Goal: Complete application form: Complete application form

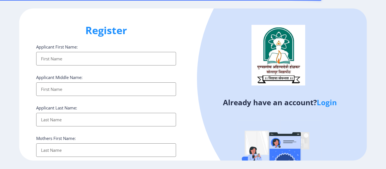
select select
click at [331, 105] on link "Login" at bounding box center [327, 103] width 20 height 10
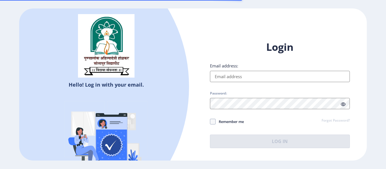
type input "[EMAIL_ADDRESS][DOMAIN_NAME]"
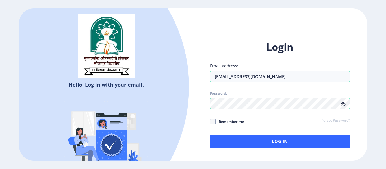
click at [344, 102] on icon at bounding box center [343, 104] width 5 height 4
click at [215, 122] on span at bounding box center [213, 122] width 6 height 6
click at [210, 122] on input "Remember me" at bounding box center [210, 122] width 0 height 0
checkbox input "true"
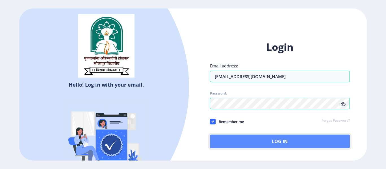
click at [265, 142] on button "Log In" at bounding box center [280, 142] width 140 height 14
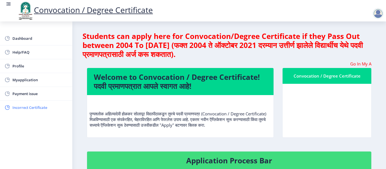
click at [46, 106] on span "Incorrect Certificate" at bounding box center [39, 107] width 55 height 7
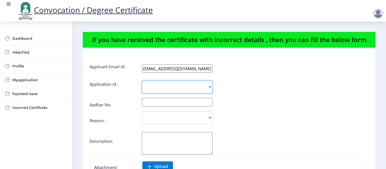
click at [209, 88] on select "2291" at bounding box center [177, 87] width 71 height 13
click at [255, 84] on div "2291" at bounding box center [206, 87] width 233 height 13
click at [27, 77] on span "Myapplication" at bounding box center [39, 80] width 55 height 7
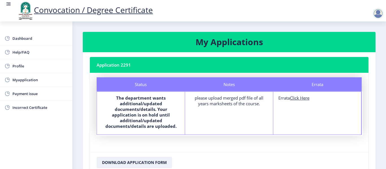
click at [300, 97] on u "Click Here" at bounding box center [300, 98] width 20 height 6
select select
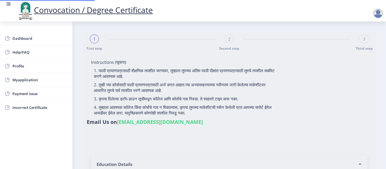
type input "[PERSON_NAME] [PERSON_NAME]"
type input "[PERSON_NAME]"
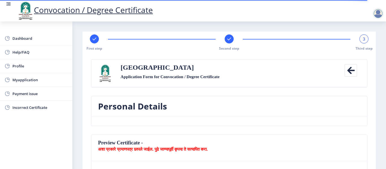
click at [291, 123] on nb-card-body at bounding box center [229, 121] width 276 height 9
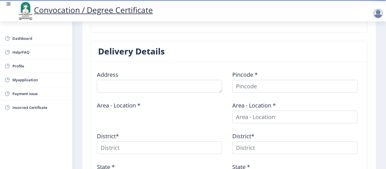
scroll to position [194, 0]
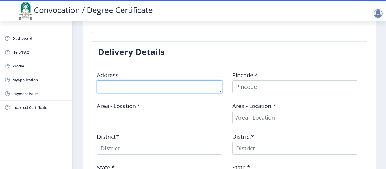
click at [159, 90] on textarea at bounding box center [159, 87] width 125 height 13
type textarea "mangalwedha -[GEOGRAPHIC_DATA] [GEOGRAPHIC_DATA]"
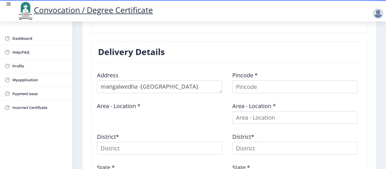
type input "[PERSON_NAME]"
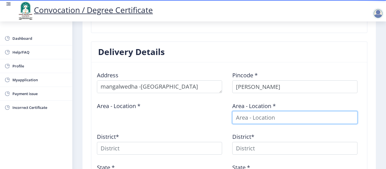
type input "[PERSON_NAME]"
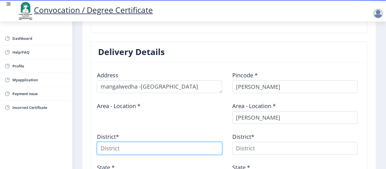
type input "[PERSON_NAME]"
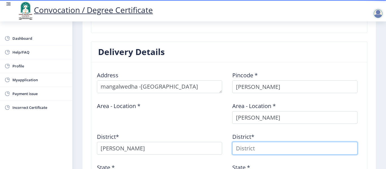
type input "[PERSON_NAME]"
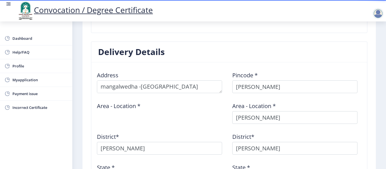
type input "[GEOGRAPHIC_DATA]( [GEOGRAPHIC_DATA] )"
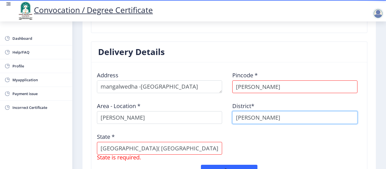
click at [277, 118] on input "[PERSON_NAME]" at bounding box center [294, 117] width 125 height 13
type input "T"
type input "solapur"
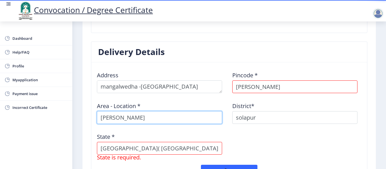
click at [169, 121] on input "[PERSON_NAME]" at bounding box center [159, 117] width 125 height 13
type input "T"
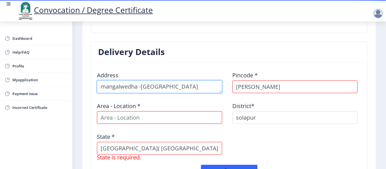
click at [100, 86] on textarea at bounding box center [159, 87] width 125 height 13
type textarea "degaon ,tal -[GEOGRAPHIC_DATA] -[GEOGRAPHIC_DATA] [GEOGRAPHIC_DATA]"
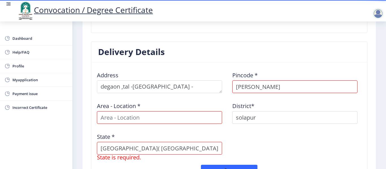
click at [177, 56] on nb-card-header "Delivery Details" at bounding box center [229, 52] width 276 height 21
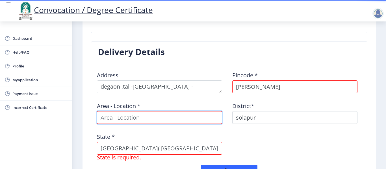
click at [132, 124] on input at bounding box center [159, 117] width 125 height 13
click at [133, 120] on input at bounding box center [159, 117] width 125 height 13
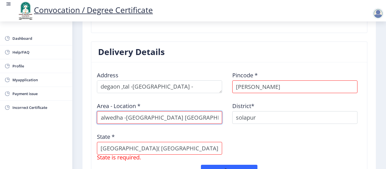
scroll to position [0, 19]
type input "managalwedha -[GEOGRAPHIC_DATA] [GEOGRAPHIC_DATA] [GEOGRAPHIC_DATA]"
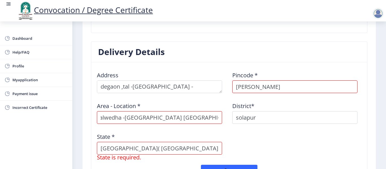
scroll to position [0, 0]
click at [246, 139] on div "Address Pincode * [GEOGRAPHIC_DATA] Area - Location * [GEOGRAPHIC_DATA] -[GEOGR…" at bounding box center [229, 116] width 271 height 98
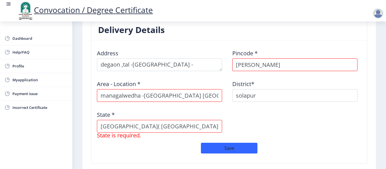
scroll to position [217, 0]
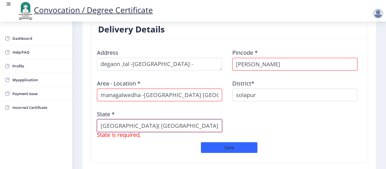
click at [183, 125] on input "[GEOGRAPHIC_DATA]( [GEOGRAPHIC_DATA] )" at bounding box center [159, 126] width 125 height 13
type input "[GEOGRAPHIC_DATA]"
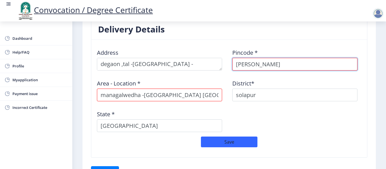
click at [267, 69] on input "[PERSON_NAME]" at bounding box center [294, 64] width 125 height 13
type input "T"
type input "413305"
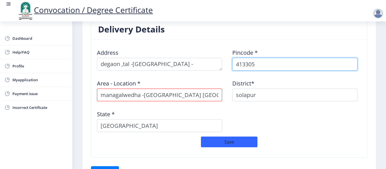
select select
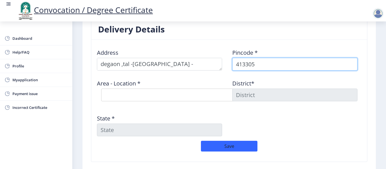
type input "413305"
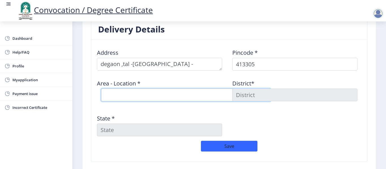
click at [151, 100] on select "Select Area Location [GEOGRAPHIC_DATA] [PERSON_NAME] [PERSON_NAME] B.O Bramhapu…" at bounding box center [186, 95] width 170 height 13
select select "9: Object"
click at [101, 89] on select "Select Area Location [GEOGRAPHIC_DATA] [PERSON_NAME] [PERSON_NAME] B.O Bramhapu…" at bounding box center [186, 95] width 170 height 13
type input "SOLAPUR"
type input "[GEOGRAPHIC_DATA]"
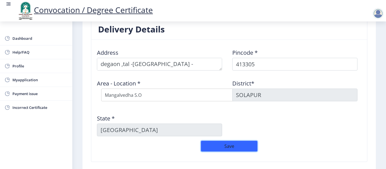
click at [233, 144] on button "Save" at bounding box center [229, 146] width 57 height 11
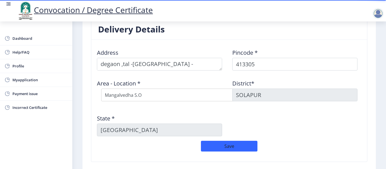
click at [358, 123] on div "Address Pincode * 413305 Area - Location * Select Area Location [GEOGRAPHIC_DAT…" at bounding box center [229, 92] width 271 height 97
click at [380, 15] on div at bounding box center [378, 13] width 11 height 11
click at [326, 126] on div "Address Pincode * 413305 Area - Location * Select Area Location [GEOGRAPHIC_DAT…" at bounding box center [229, 92] width 271 height 97
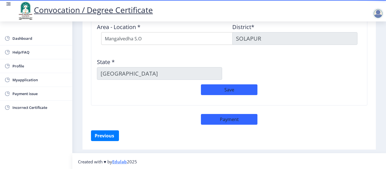
scroll to position [274, 0]
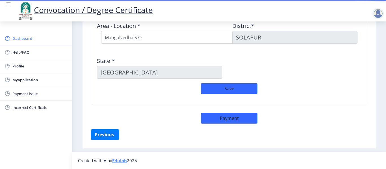
click at [30, 41] on span "Dashboard" at bounding box center [39, 38] width 55 height 7
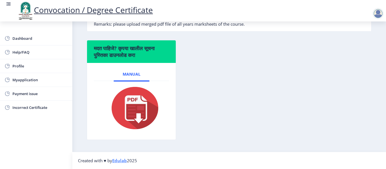
scroll to position [150, 0]
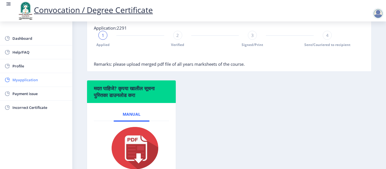
click at [34, 77] on span "Myapplication" at bounding box center [39, 80] width 55 height 7
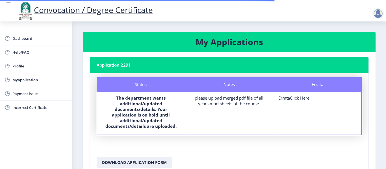
click at [295, 99] on u "Click Here" at bounding box center [300, 98] width 20 height 6
select select
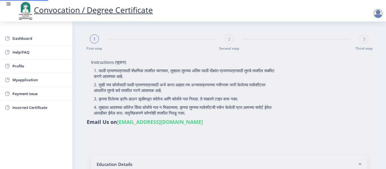
type input "[PERSON_NAME] [PERSON_NAME]"
type input "[PERSON_NAME]"
type input "2007032500062464"
select select "Regular"
select select "2011"
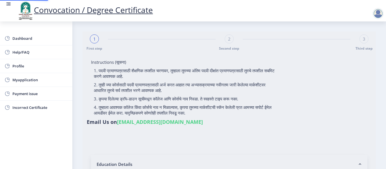
select select "May"
select select "Grade B"
type input "20681"
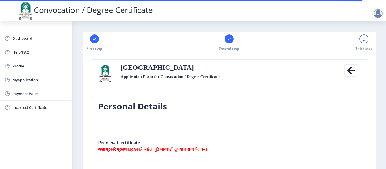
click at [290, 124] on nb-card-body at bounding box center [229, 121] width 276 height 9
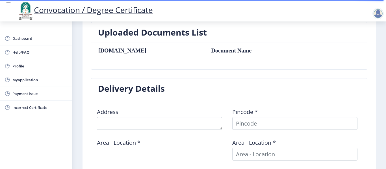
scroll to position [158, 0]
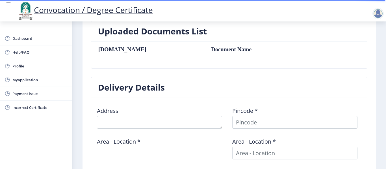
click at [171, 53] on table "[DOMAIN_NAME] Document Name" at bounding box center [203, 55] width 210 height 18
click at [107, 51] on th "[DOMAIN_NAME]" at bounding box center [151, 49] width 107 height 6
click at [282, 76] on div "Uploaded Documents List [DOMAIN_NAME] Document Name" at bounding box center [229, 49] width 285 height 56
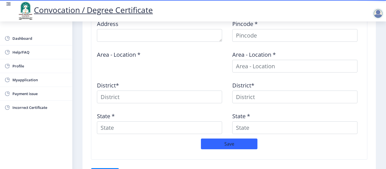
scroll to position [284, 0]
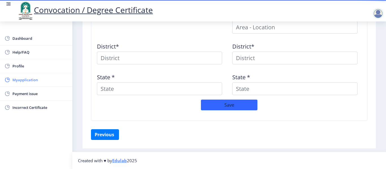
click at [31, 82] on span "Myapplication" at bounding box center [39, 80] width 55 height 7
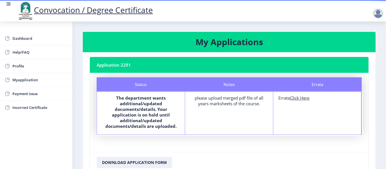
click at [301, 99] on u "Click Here" at bounding box center [300, 98] width 20 height 6
select select
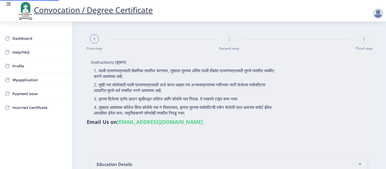
type input "2007032500062464"
select select "Regular"
select select "2011"
select select "May"
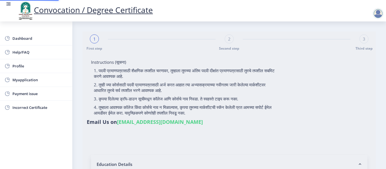
select select "Grade B"
type input "20681"
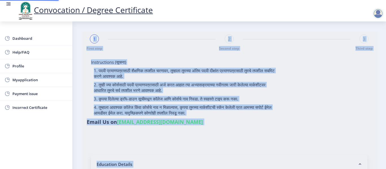
select select "Computer Science"
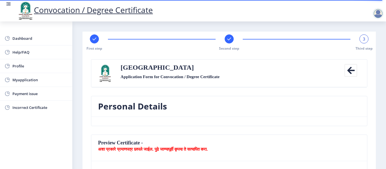
click at [261, 101] on nb-card-header "Personal Details" at bounding box center [229, 106] width 276 height 21
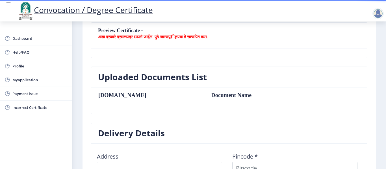
scroll to position [113, 0]
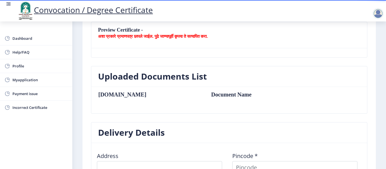
click at [176, 37] on b "अशा प्रकारे प्रमाणपत्र छापले जाईल. पुढे जाण्यापूर्वी कृपया ते सत्यापित करा." at bounding box center [153, 36] width 110 height 6
click at [164, 38] on b "अशा प्रकारे प्रमाणपत्र छापले जाईल. पुढे जाण्यापूर्वी कृपया ते सत्यापित करा." at bounding box center [153, 36] width 110 height 6
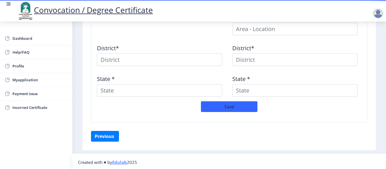
scroll to position [284, 0]
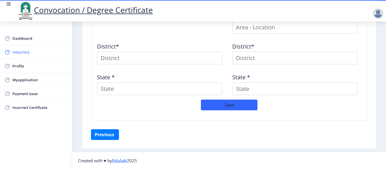
click at [23, 50] on span "Help/FAQ" at bounding box center [39, 52] width 55 height 7
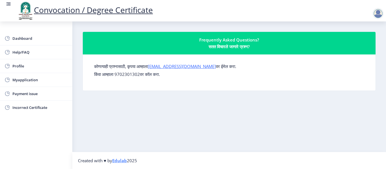
click at [0, 46] on link "Help/FAQ" at bounding box center [36, 53] width 72 height 14
click at [23, 64] on span "Profile" at bounding box center [39, 66] width 55 height 7
select select
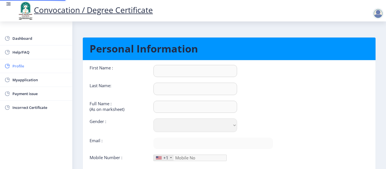
type input "[PERSON_NAME]"
type input "[PERSON_NAME] [PERSON_NAME]"
select select "[DEMOGRAPHIC_DATA]"
type input "[EMAIL_ADDRESS][DOMAIN_NAME]"
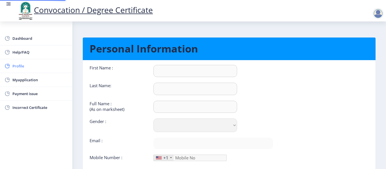
type input "9673348855"
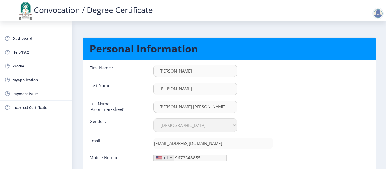
click at [310, 143] on nb-card-body "First Name : [PERSON_NAME] Last Name: [PERSON_NAME] Full Name : (As on markshee…" at bounding box center [229, 124] width 301 height 128
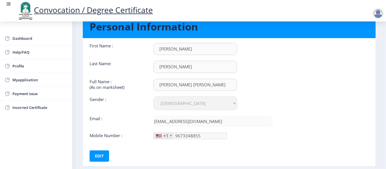
scroll to position [23, 0]
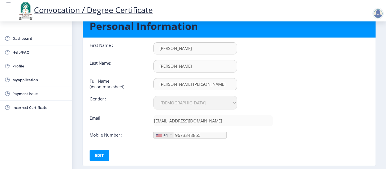
click at [171, 135] on div at bounding box center [171, 135] width 2 height 1
click at [97, 157] on button "Edit" at bounding box center [100, 155] width 20 height 11
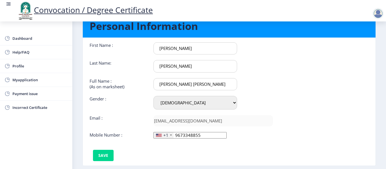
click at [170, 136] on div at bounding box center [171, 135] width 2 height 1
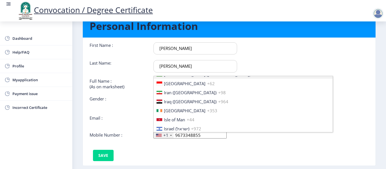
scroll to position [893, 0]
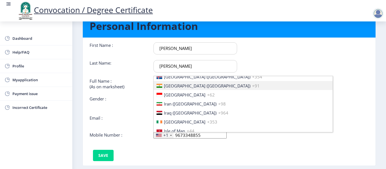
click at [201, 85] on li "[GEOGRAPHIC_DATA] ([GEOGRAPHIC_DATA]) +91" at bounding box center [243, 85] width 179 height 9
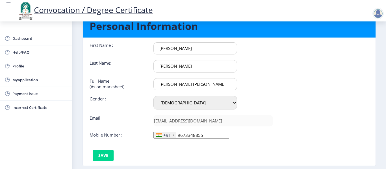
drag, startPoint x: 206, startPoint y: 84, endPoint x: 140, endPoint y: 81, distance: 65.1
click at [140, 81] on div "Full Name : (As on marksheet) [PERSON_NAME] [PERSON_NAME]" at bounding box center [181, 84] width 192 height 12
type input "[PERSON_NAME] [PERSON_NAME]"
click at [109, 158] on button "Save" at bounding box center [103, 155] width 21 height 11
click at [288, 107] on nb-card-body "First Name : [PERSON_NAME] Last Name: [PERSON_NAME] Full Name : (As on markshee…" at bounding box center [229, 102] width 301 height 128
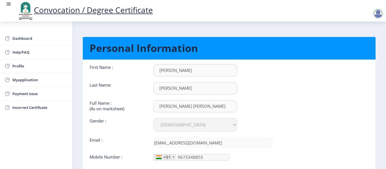
scroll to position [0, 0]
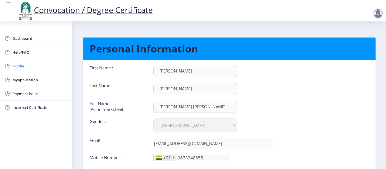
click at [35, 69] on span "Profile" at bounding box center [39, 66] width 55 height 7
click at [33, 37] on span "Dashboard" at bounding box center [39, 38] width 55 height 7
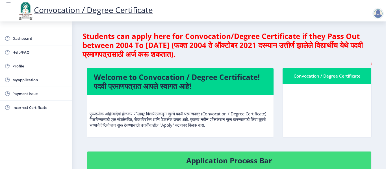
click at [308, 55] on h4 "Students can apply here for Convocation/Degree Certificate if they Pass Out bet…" at bounding box center [229, 45] width 293 height 27
click at [324, 62] on marquee "Go In My Application Tab and check the status of Errata" at bounding box center [229, 64] width 285 height 6
click at [319, 75] on div "Convocation / Degree Certificate" at bounding box center [326, 76] width 75 height 7
click at [191, 119] on p "पुण्यश्लोक अहिल्यादेवी होळकर सोलापूर विद्यापीठाकडून तुमचे पदवी प्रमाणपत्र (Conv…" at bounding box center [180, 114] width 181 height 28
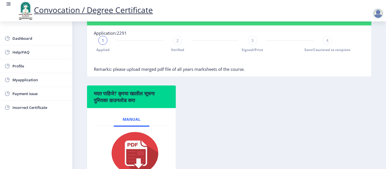
scroll to position [133, 0]
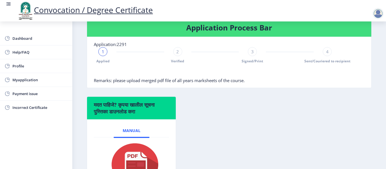
click at [198, 79] on span "Remarks: please upload merged pdf file of all years marksheets of the course." at bounding box center [169, 81] width 151 height 6
click at [256, 86] on nb-card-body "Application:2291 1 Applied 2 Verified 3 Signed/Print 4 Sent/Couriered to recipi…" at bounding box center [229, 62] width 284 height 51
click at [254, 51] on div "3" at bounding box center [252, 51] width 9 height 9
click at [176, 56] on div "2 Verified" at bounding box center [177, 55] width 9 height 16
click at [176, 51] on span "2" at bounding box center [177, 52] width 3 height 6
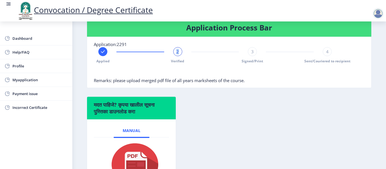
click at [176, 51] on span "2" at bounding box center [177, 52] width 3 height 6
click at [178, 59] on span "Verified" at bounding box center [177, 61] width 13 height 5
click at [306, 111] on div "मदत पाहिजे? कृपया खालील सूचना पुस्तिका डाउनलोड करा Manual" at bounding box center [229, 151] width 293 height 109
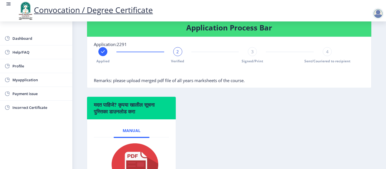
click at [306, 111] on div "मदत पाहिजे? कृपया खालील सूचना पुस्तिका डाउनलोड करा Manual" at bounding box center [229, 151] width 293 height 109
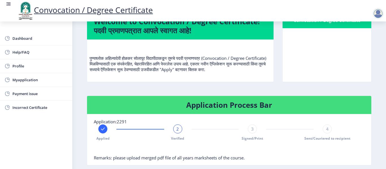
scroll to position [34, 0]
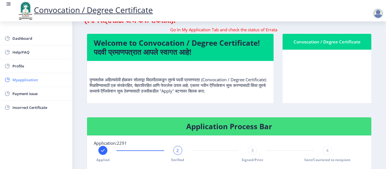
click at [32, 81] on span "Myapplication" at bounding box center [39, 80] width 55 height 7
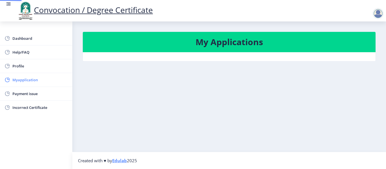
click at [32, 81] on span "Myapplication" at bounding box center [39, 80] width 55 height 7
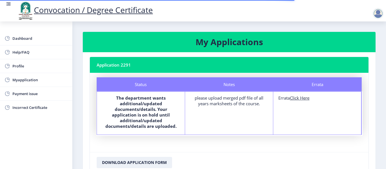
click at [291, 101] on u "Click Here" at bounding box center [300, 98] width 20 height 6
select select
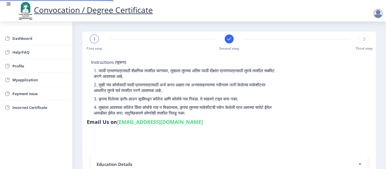
type input "2007032500062464"
select select "Regular"
select select "2011"
select select "May"
select select "Grade B"
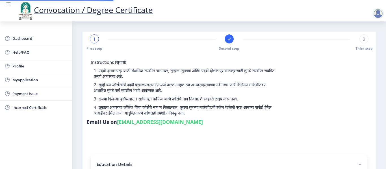
type input "20681"
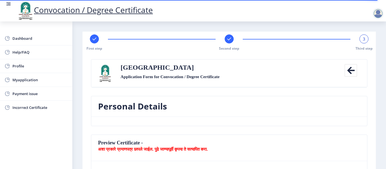
click at [364, 40] on div "3" at bounding box center [364, 38] width 9 height 9
click at [205, 74] on label "Application Form for Convocation / Degree Certificate" at bounding box center [170, 76] width 99 height 7
click at [141, 68] on label "[GEOGRAPHIC_DATA]" at bounding box center [157, 67] width 73 height 7
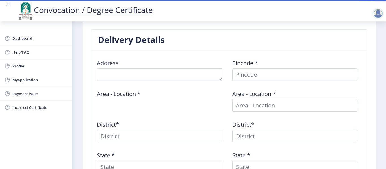
scroll to position [205, 0]
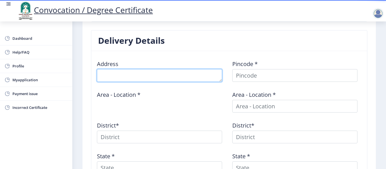
click at [140, 76] on textarea at bounding box center [159, 75] width 125 height 13
type textarea "Degaon -Tal mangalwedha"
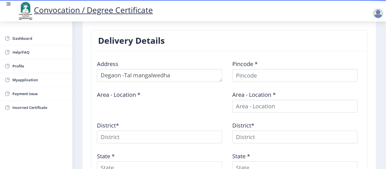
click at [245, 23] on div "Uploaded Documents List [DOMAIN_NAME] Document Name" at bounding box center [229, 2] width 285 height 56
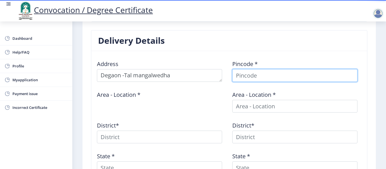
click at [245, 72] on input at bounding box center [294, 75] width 125 height 13
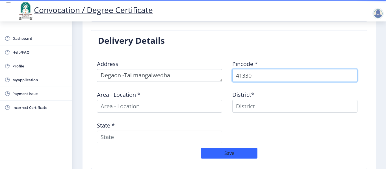
type input "413305"
select select
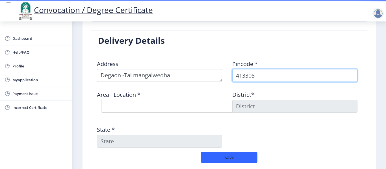
type input "413305"
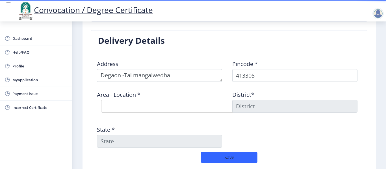
click at [280, 89] on div "District*" at bounding box center [296, 101] width 135 height 31
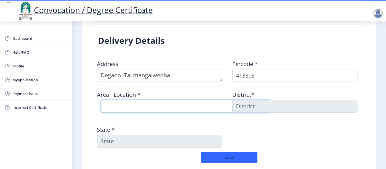
click at [180, 107] on select "Select Area Location [GEOGRAPHIC_DATA] [PERSON_NAME] [PERSON_NAME] B.O Bramhapu…" at bounding box center [186, 106] width 170 height 13
select select "9: Object"
click at [101, 100] on select "Select Area Location [GEOGRAPHIC_DATA] [PERSON_NAME] [PERSON_NAME] B.O Bramhapu…" at bounding box center [186, 106] width 170 height 13
type input "SOLAPUR"
type input "[GEOGRAPHIC_DATA]"
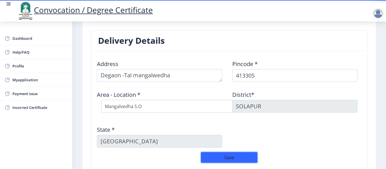
click at [233, 155] on button "Save" at bounding box center [229, 157] width 57 height 11
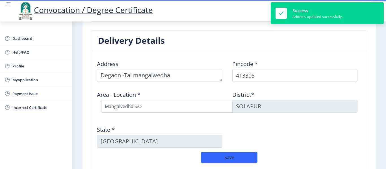
click at [322, 133] on div "Address Pincode * 413305 Area - Location * Select Area Location [GEOGRAPHIC_DAT…" at bounding box center [229, 104] width 271 height 97
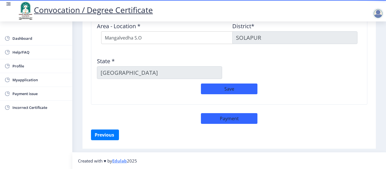
scroll to position [274, 0]
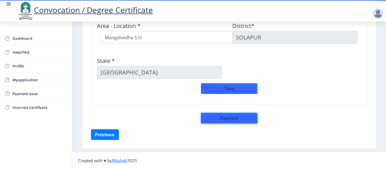
click at [233, 120] on button "Payment" at bounding box center [229, 118] width 57 height 11
click at [35, 96] on span "Payment issue" at bounding box center [39, 93] width 55 height 7
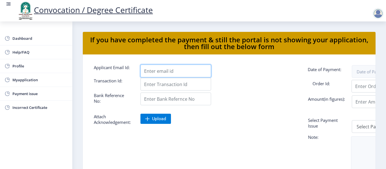
click at [176, 74] on input "Applicant Email Id:" at bounding box center [175, 71] width 71 height 13
click at [178, 73] on input "Applicant Email Id:" at bounding box center [175, 71] width 71 height 13
click at [250, 65] on div at bounding box center [252, 71] width 233 height 13
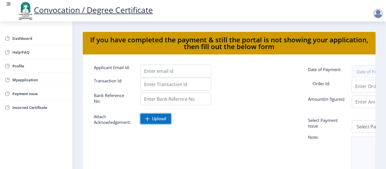
click at [155, 120] on span "Upload" at bounding box center [159, 119] width 14 height 6
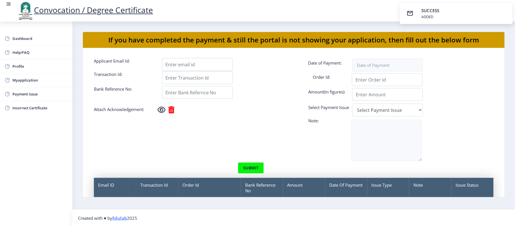
drag, startPoint x: 386, startPoint y: 0, endPoint x: 274, endPoint y: 120, distance: 164.4
click at [274, 120] on form "Applicant Email Id: Date of Payment: Transaction Id: Order Id: Bank Reference N…" at bounding box center [294, 142] width 408 height 169
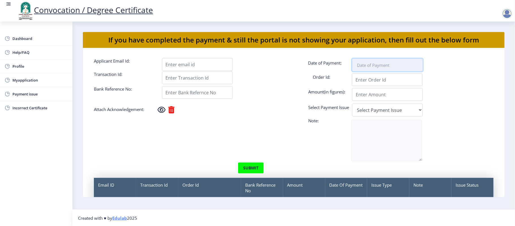
click at [366, 67] on input at bounding box center [387, 65] width 71 height 13
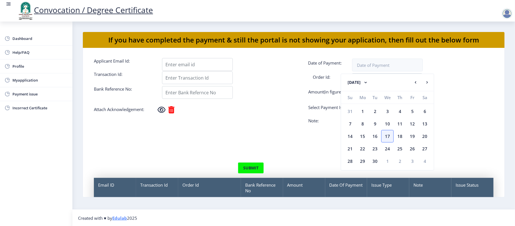
click at [287, 72] on div at bounding box center [328, 77] width 340 height 13
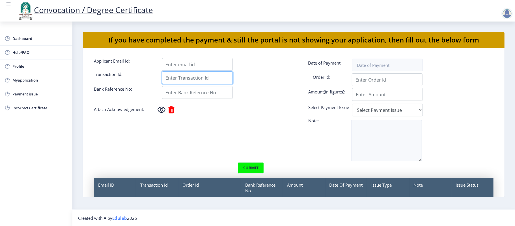
click at [179, 79] on input "Applicant Email Id:" at bounding box center [197, 77] width 71 height 13
paste input "75621"
type input "75621"
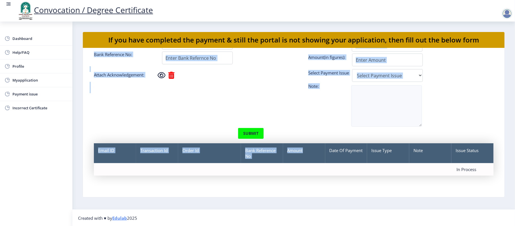
scroll to position [0, 0]
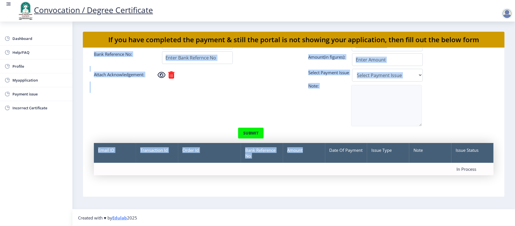
drag, startPoint x: 257, startPoint y: 83, endPoint x: 308, endPoint y: 230, distance: 155.3
click at [308, 169] on html "Convocation / Degree Certificate Dashboard Help/FAQ Profile Myapplication Payme…" at bounding box center [257, 113] width 515 height 226
click at [212, 110] on div at bounding box center [260, 110] width 340 height 34
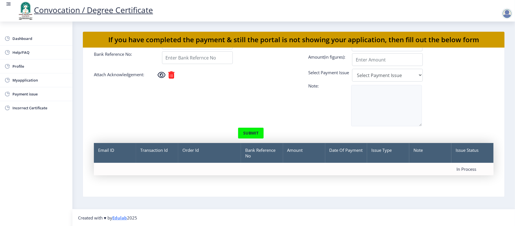
scroll to position [0, 0]
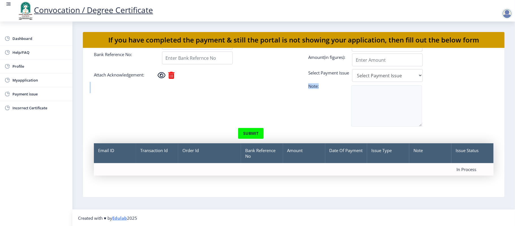
drag, startPoint x: 501, startPoint y: 114, endPoint x: 503, endPoint y: 85, distance: 29.1
click at [386, 85] on nb-card-body "Applicant Email Id: Date of Payment: Transaction Id: 75621 Order Id: Bank Refer…" at bounding box center [293, 122] width 421 height 149
click at [225, 82] on form "Applicant Email Id: Date of Payment: Transaction Id: 75621 Order Id: Bank Refer…" at bounding box center [294, 107] width 408 height 169
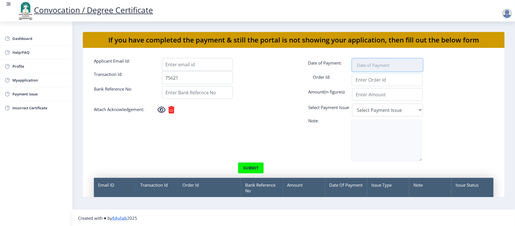
click at [379, 62] on input at bounding box center [387, 65] width 71 height 13
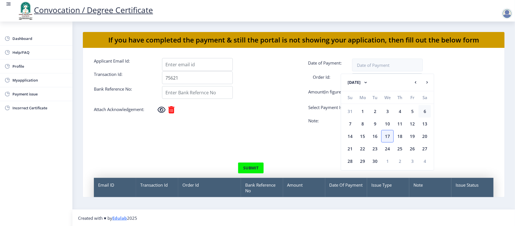
click at [386, 108] on div "6" at bounding box center [424, 111] width 12 height 12
type input "[DATE]"
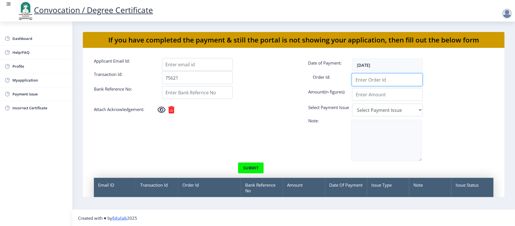
click at [374, 80] on input "Applicant Email Id:" at bounding box center [387, 79] width 71 height 13
click at [376, 79] on input "Applicant Email Id:" at bounding box center [387, 79] width 71 height 13
click at [360, 93] on input "Applicant Email Id:" at bounding box center [387, 94] width 71 height 13
type input "2885"
click at [373, 112] on select "Select Payment Issue Single Payment Multiple Payment Others" at bounding box center [387, 109] width 71 height 13
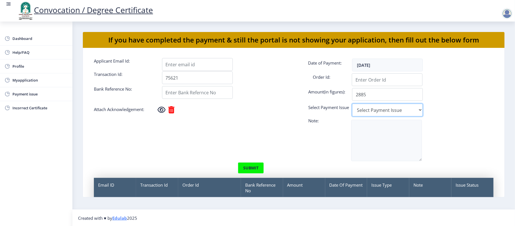
select select "Single Payment"
click at [352, 103] on select "Select Payment Issue Single Payment Multiple Payment Others" at bounding box center [387, 109] width 71 height 13
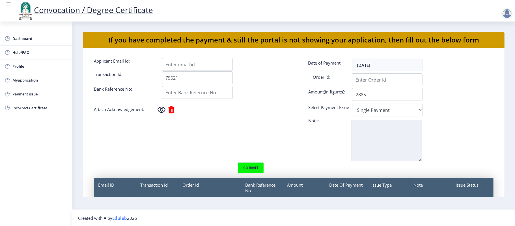
click at [373, 139] on textarea at bounding box center [386, 140] width 71 height 41
click at [369, 143] on textarea at bounding box center [386, 140] width 71 height 41
click at [386, 134] on textarea "payment not showing and document uplod link not showing" at bounding box center [386, 140] width 71 height 41
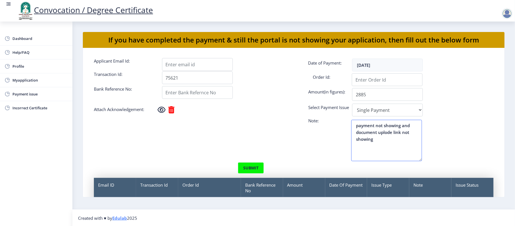
type textarea "payment not showing and document uplode link not showing"
click at [187, 71] on div "[DATE]" at bounding box center [192, 71] width 204 height 1
click at [185, 64] on input "Applicant Email Id:" at bounding box center [197, 64] width 71 height 13
type input "[EMAIL_ADDRESS][DOMAIN_NAME]"
click at [250, 169] on button "submit" at bounding box center [251, 167] width 26 height 11
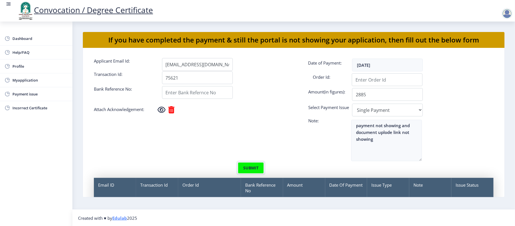
click at [248, 167] on button "submit" at bounding box center [251, 167] width 26 height 11
click at [251, 166] on button "submit" at bounding box center [251, 167] width 26 height 11
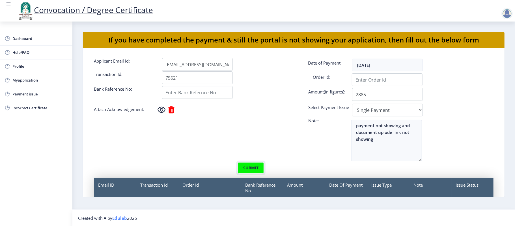
click at [251, 166] on button "submit" at bounding box center [251, 167] width 26 height 11
click at [249, 167] on button "submit" at bounding box center [251, 167] width 26 height 11
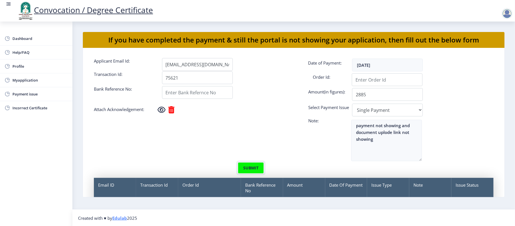
click at [249, 167] on button "submit" at bounding box center [251, 167] width 26 height 11
click at [384, 82] on input "Applicant Email Id:" at bounding box center [387, 79] width 71 height 13
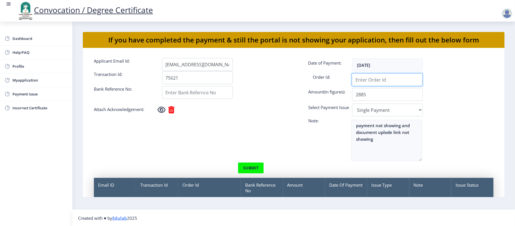
click at [384, 82] on input "Applicant Email Id:" at bounding box center [387, 79] width 71 height 13
click at [278, 98] on div "2885" at bounding box center [445, 94] width 340 height 13
click at [365, 80] on input "Applicant Email Id:" at bounding box center [387, 79] width 71 height 13
paste input "75621"
type input "75621"
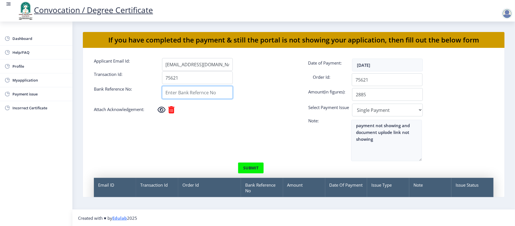
click at [201, 92] on input "Applicant Email Id:" at bounding box center [197, 92] width 71 height 13
paste input "75621"
type input "75621"
click at [249, 165] on button "submit" at bounding box center [251, 167] width 26 height 11
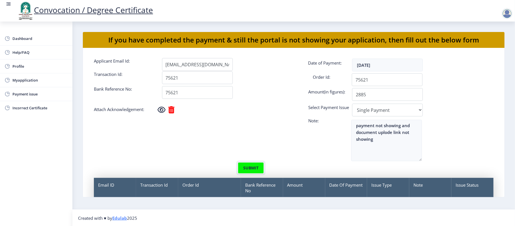
click at [249, 165] on button "submit" at bounding box center [251, 167] width 26 height 11
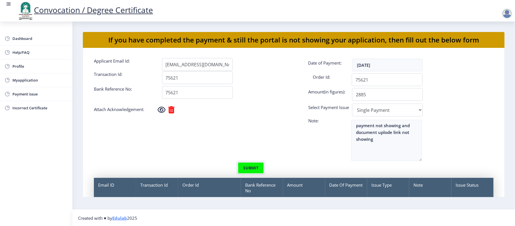
click at [249, 165] on button "submit" at bounding box center [251, 167] width 26 height 11
click at [249, 168] on button "submit" at bounding box center [251, 167] width 26 height 11
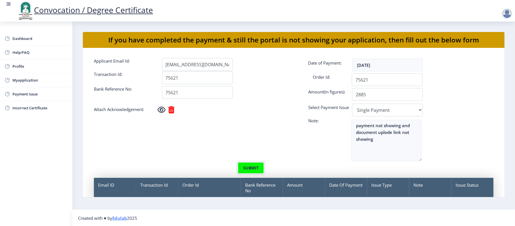
click at [249, 168] on button "submit" at bounding box center [251, 167] width 26 height 11
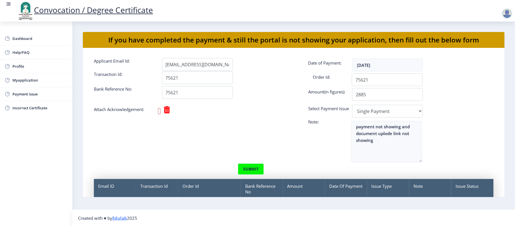
click at [159, 109] on icon at bounding box center [159, 110] width 3 height 9
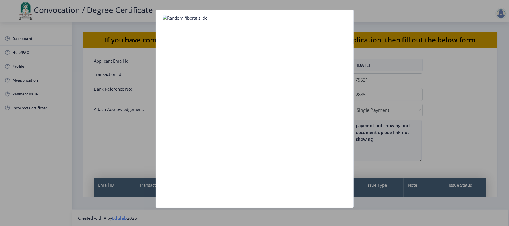
click at [386, 85] on div at bounding box center [254, 113] width 509 height 226
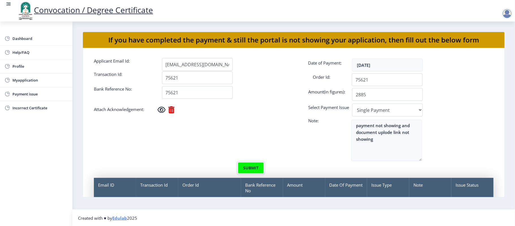
click at [256, 167] on button "submit" at bounding box center [251, 167] width 26 height 11
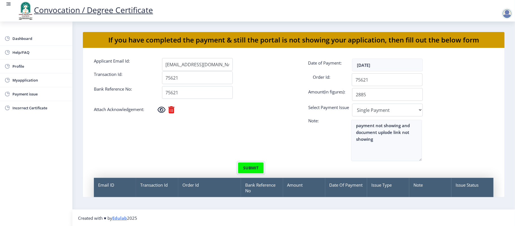
click at [256, 167] on button "submit" at bounding box center [251, 167] width 26 height 11
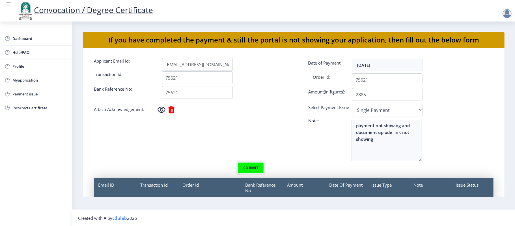
click at [256, 167] on button "submit" at bounding box center [251, 167] width 26 height 11
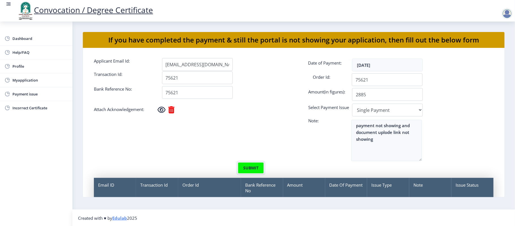
click at [256, 167] on button "submit" at bounding box center [251, 167] width 26 height 11
click at [29, 79] on span "Myapplication" at bounding box center [39, 80] width 55 height 7
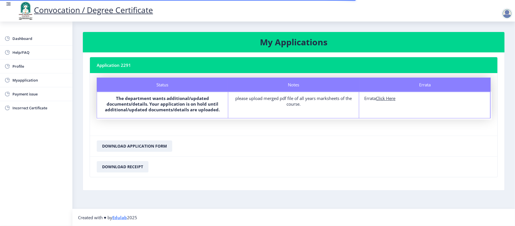
click at [386, 99] on u "Click Here" at bounding box center [386, 98] width 20 height 6
select select
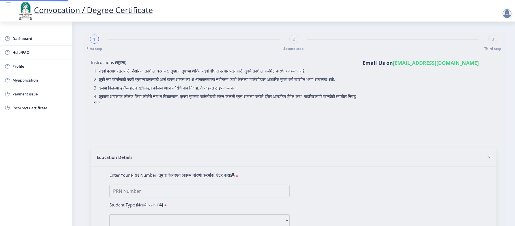
type input "[PERSON_NAME] [PERSON_NAME]"
type input "[PERSON_NAME]"
type input "2007032500062464"
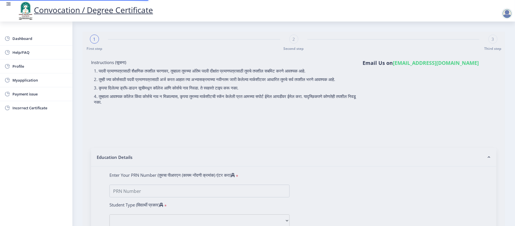
select select "Regular"
select select "2011"
select select "May"
select select "Grade B"
type input "20681"
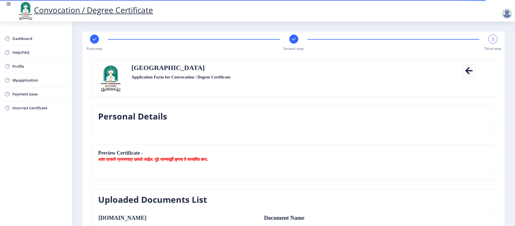
click at [386, 38] on span "3" at bounding box center [493, 39] width 3 height 6
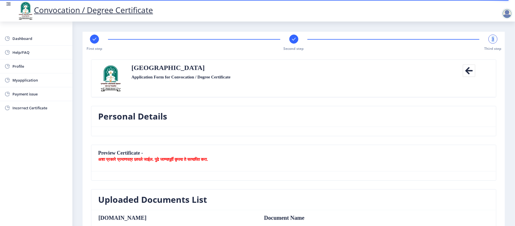
click at [386, 38] on span "3" at bounding box center [493, 39] width 3 height 6
click at [354, 150] on nb-card-header "Preview Certificate - अशा प्रकारे प्रमाणपत्र छापले जाईल. पुढे जाण्यापूर्वी कृपय…" at bounding box center [293, 158] width 405 height 26
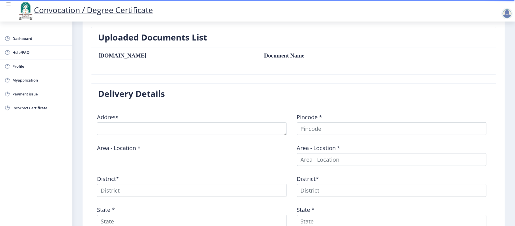
scroll to position [181, 0]
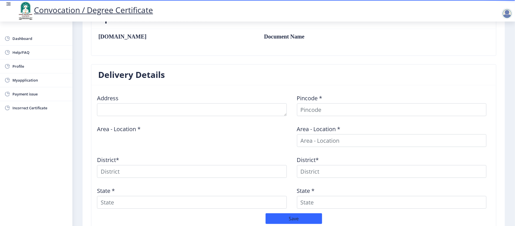
click at [187, 41] on table "[DOMAIN_NAME] Document Name" at bounding box center [254, 42] width 313 height 18
click at [246, 50] on table "[DOMAIN_NAME] Document Name" at bounding box center [254, 42] width 313 height 18
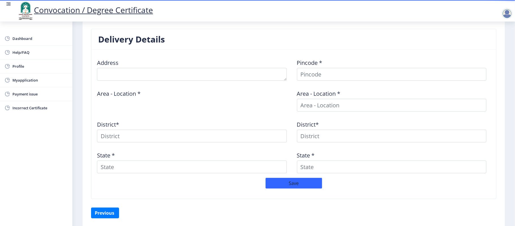
scroll to position [239, 0]
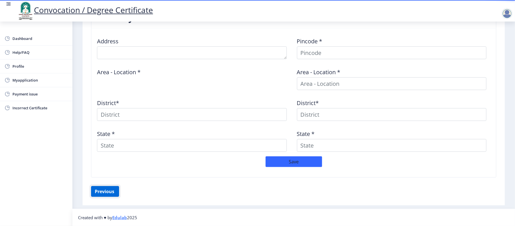
click at [101, 169] on button "Previous ‍" at bounding box center [105, 191] width 28 height 11
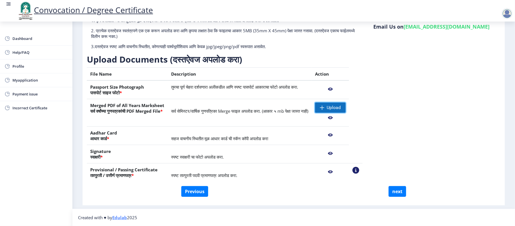
click at [344, 107] on span "Upload" at bounding box center [330, 107] width 31 height 10
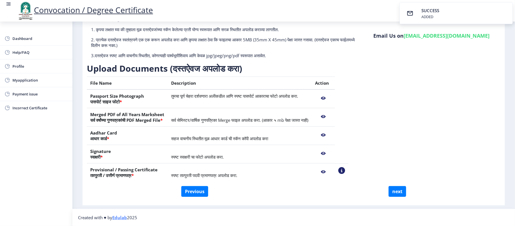
scroll to position [43, 0]
click at [386, 169] on button "next" at bounding box center [397, 191] width 18 height 11
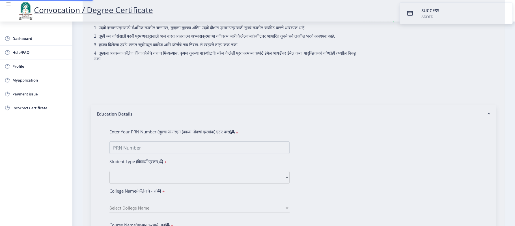
select select
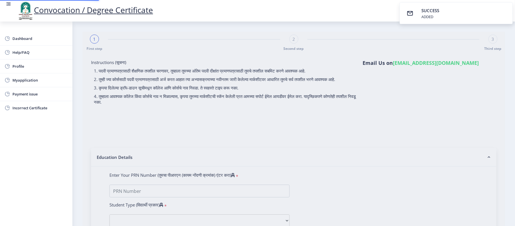
type input "[PERSON_NAME] [PERSON_NAME]"
type input "[PERSON_NAME]"
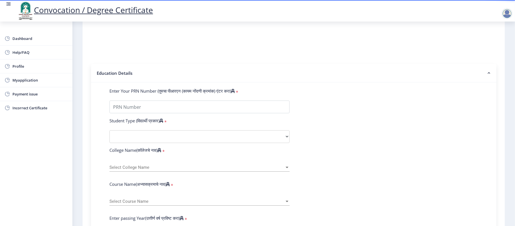
scroll to position [83, 0]
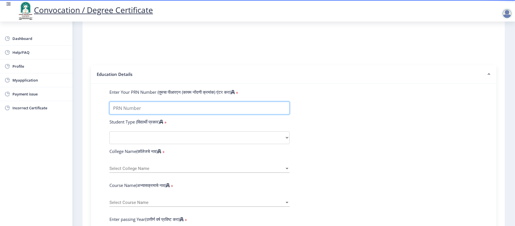
click at [145, 114] on input "Enter Your PRN Number (तुमचा पीआरएन (कायम नोंदणी क्रमांक) एंटर करा)" at bounding box center [199, 107] width 180 height 13
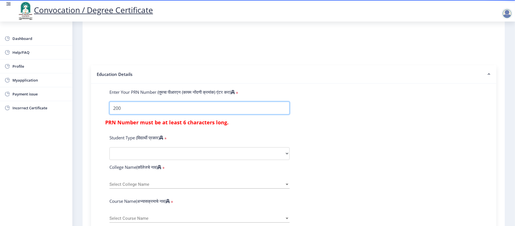
type input "2007032500062464"
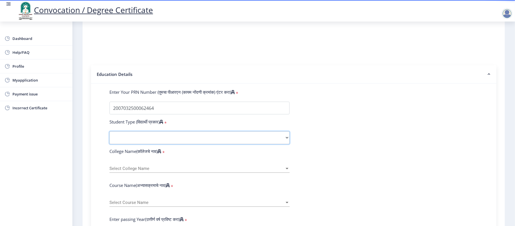
click at [150, 144] on select "Select Student Type Regular External" at bounding box center [199, 137] width 180 height 13
select select "Regular"
click at [109, 137] on select "Select Student Type Regular External" at bounding box center [199, 137] width 180 height 13
click at [149, 169] on div "Select College Name Select College Name" at bounding box center [199, 167] width 180 height 12
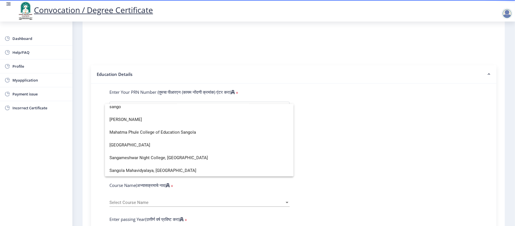
scroll to position [0, 0]
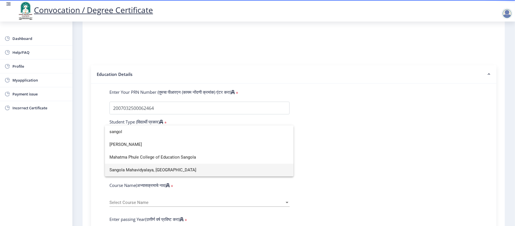
type input "sangol"
click at [145, 168] on span "Sangola Mahavidyalaya, [GEOGRAPHIC_DATA]" at bounding box center [198, 169] width 179 height 13
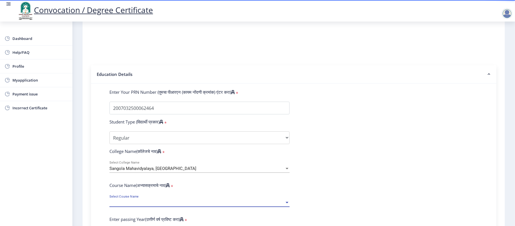
click at [190, 169] on span "Select Course Name" at bounding box center [196, 202] width 175 height 5
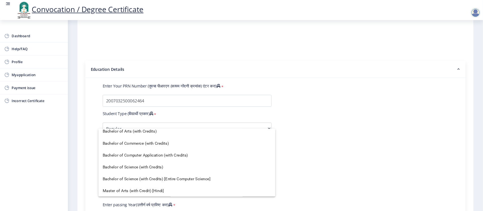
scroll to position [12, 0]
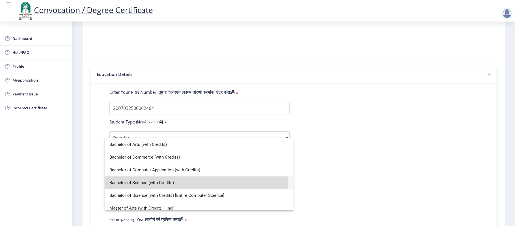
click at [173, 169] on span "Bachelor of Science (with Credits)" at bounding box center [198, 182] width 179 height 13
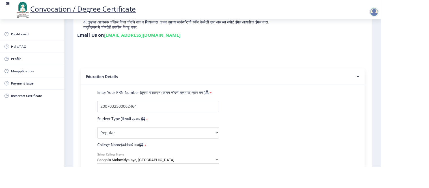
scroll to position [83, 0]
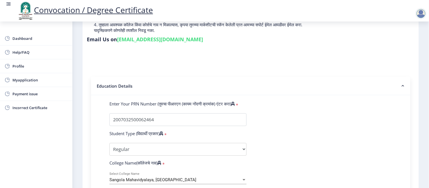
drag, startPoint x: 514, startPoint y: 1, endPoint x: 291, endPoint y: 79, distance: 236.6
click at [291, 79] on nb-accordion-item-header "Education Details" at bounding box center [250, 86] width 319 height 18
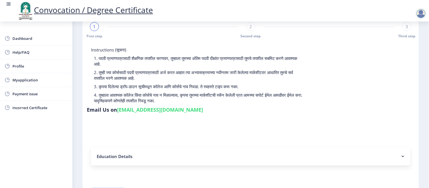
scroll to position [43, 0]
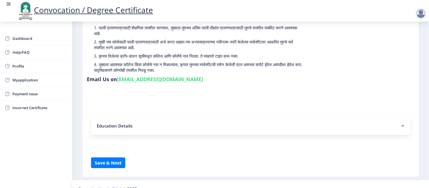
click at [283, 118] on nb-accordion-item-header "Education Details" at bounding box center [250, 126] width 319 height 18
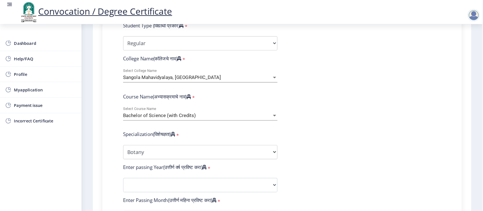
scroll to position [206, 0]
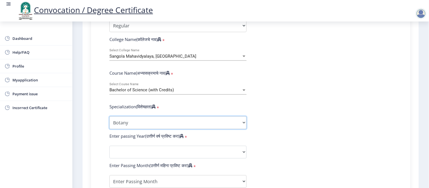
click at [222, 116] on select "Specialization Botany Chemistry Computer Science Electronics Geology Mathematic…" at bounding box center [177, 122] width 137 height 13
select select "Computer Science"
click at [109, 116] on select "Specialization Botany Chemistry Computer Science Electronics Geology Mathematic…" at bounding box center [177, 122] width 137 height 13
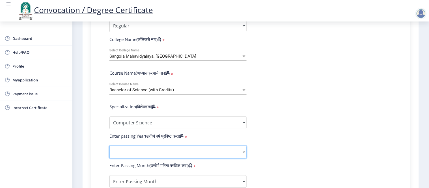
click at [202, 146] on select "2025 2024 2023 2022 2021 2020 2019 2018 2017 2016 2015 2014 2013 2012 2011 2010…" at bounding box center [177, 152] width 137 height 13
select select "2011"
click at [109, 146] on select "2025 2024 2023 2022 2021 2020 2019 2018 2017 2016 2015 2014 2013 2012 2011 2010…" at bounding box center [177, 152] width 137 height 13
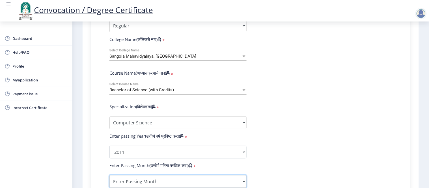
click at [137, 169] on select "Enter Passing Month March April May October November December" at bounding box center [177, 181] width 137 height 13
click at [109, 169] on select "Enter Passing Month March April May October November December" at bounding box center [177, 181] width 137 height 13
select select "March"
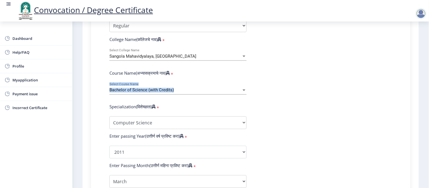
drag, startPoint x: 368, startPoint y: 73, endPoint x: 369, endPoint y: 60, distance: 13.9
click at [369, 60] on form "Enter Your PRN Number (तुमचा पीआरएन (कायम नोंदणी क्रमांक) एंटर करा) * Student T…" at bounding box center [250, 141] width 291 height 329
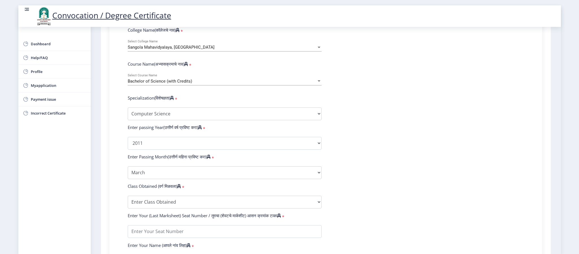
drag, startPoint x: 417, startPoint y: 2, endPoint x: 400, endPoint y: 148, distance: 147.7
click at [386, 148] on form "Enter Your PRN Number (तुमचा पीआरएन (कायम नोंदणी क्रमांक) एंटर करा) * Student T…" at bounding box center [326, 132] width 405 height 329
click at [254, 169] on select "Enter Class Obtained FIRST CLASS WITH DISTINCTION FIRST CLASS HIGHER SECOND CLA…" at bounding box center [225, 202] width 194 height 13
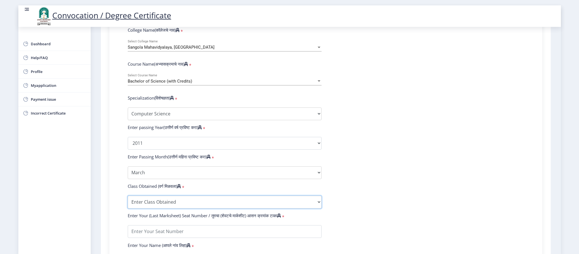
select select "SECOND CLASS"
click at [128, 169] on select "Enter Class Obtained FIRST CLASS WITH DISTINCTION FIRST CLASS HIGHER SECOND CLA…" at bounding box center [225, 202] width 194 height 13
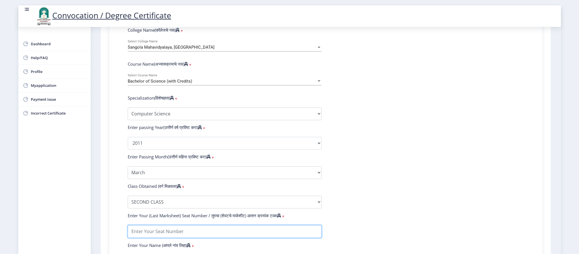
click at [206, 169] on input "textarea" at bounding box center [225, 231] width 194 height 13
type input "20681"
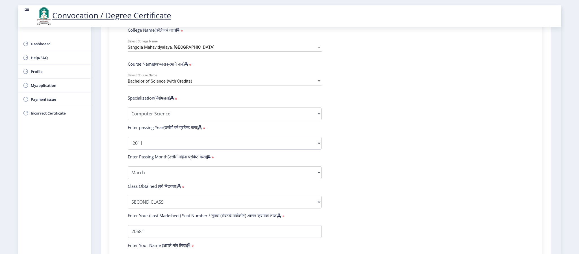
click at [386, 165] on form "Enter Your PRN Number (तुमचा पीआरएन (कायम नोंदणी क्रमांक) एंटर करा) * Student T…" at bounding box center [326, 132] width 405 height 329
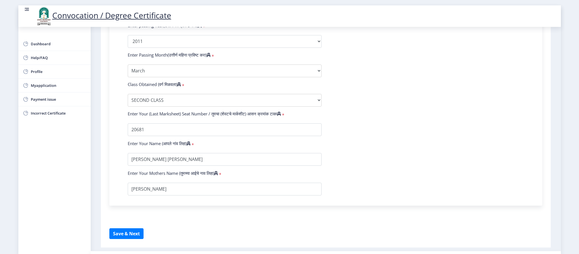
scroll to position [325, 0]
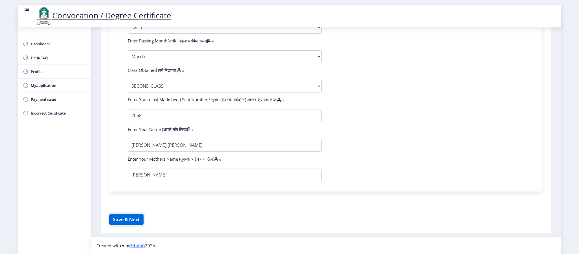
click at [131, 169] on button "Save & Next" at bounding box center [126, 219] width 34 height 11
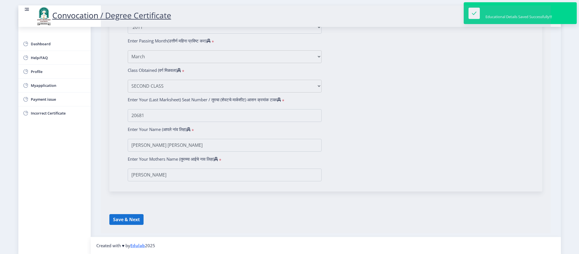
select select
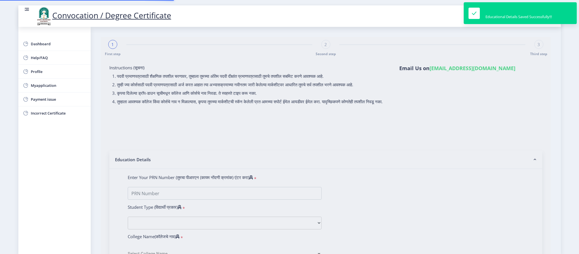
type input "[PERSON_NAME] [PERSON_NAME]"
type input "[PERSON_NAME]"
type input "2007032500062464"
select select "Regular"
select select "2011"
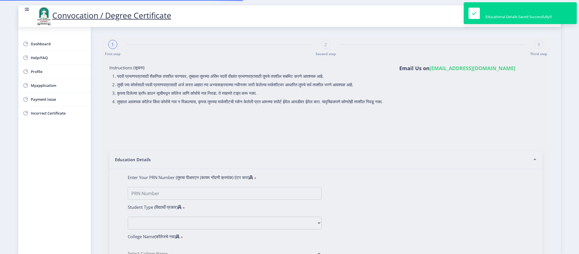
select select "March"
select select "SECOND CLASS"
type input "20681"
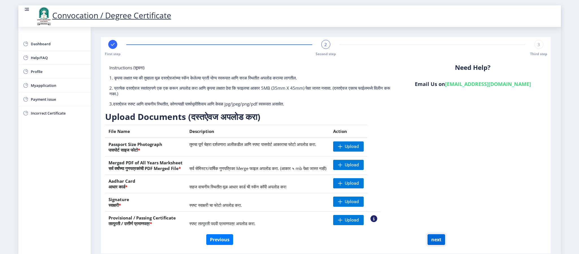
click at [386, 169] on button "next" at bounding box center [437, 239] width 18 height 11
select select
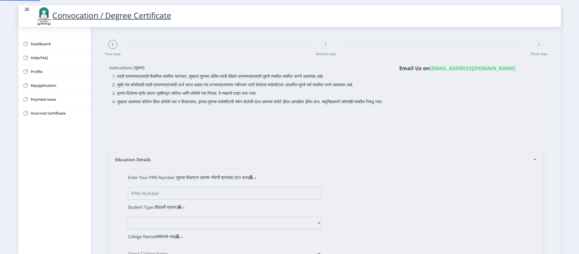
type input "[PERSON_NAME] [PERSON_NAME]"
type input "[PERSON_NAME]"
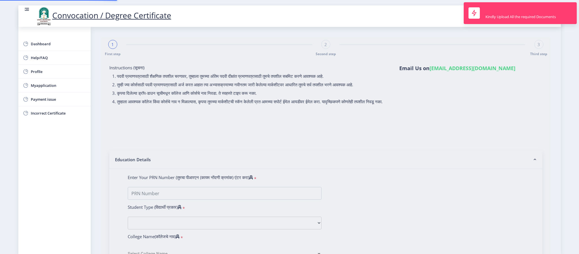
type input "2007032500062464"
select select "Regular"
select select "2011"
select select "March"
select select "SECOND CLASS"
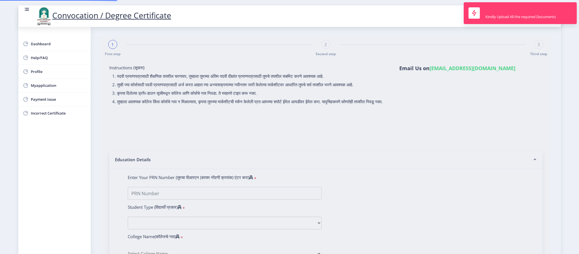
type input "20681"
select select "Computer Science"
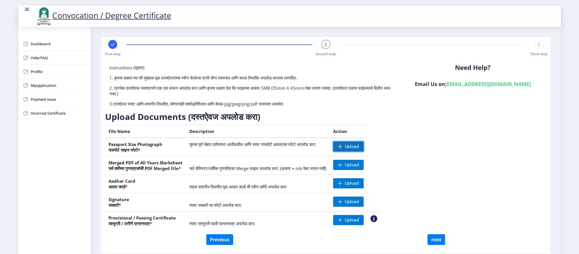
click at [364, 151] on span "Upload" at bounding box center [348, 146] width 31 height 10
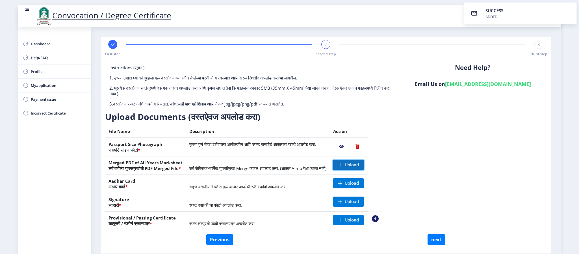
click at [359, 166] on span "Upload" at bounding box center [352, 165] width 14 height 6
click at [365, 166] on nb-action at bounding box center [358, 165] width 16 height 10
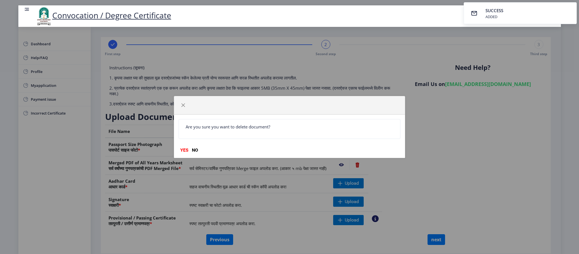
click at [181, 153] on div "Are you sure you want to delete document? YES NO" at bounding box center [289, 135] width 231 height 43
click at [183, 151] on button "YES" at bounding box center [185, 150] width 12 height 6
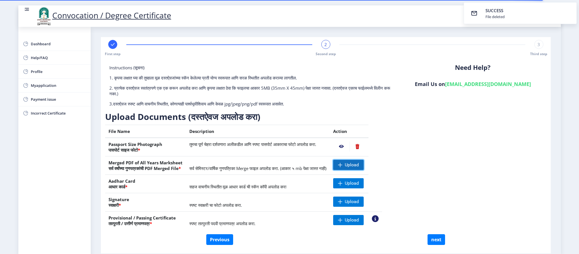
click at [343, 163] on span at bounding box center [340, 165] width 5 height 5
click at [359, 169] on span "Upload" at bounding box center [352, 202] width 14 height 6
click at [362, 169] on span "Upload" at bounding box center [348, 220] width 31 height 10
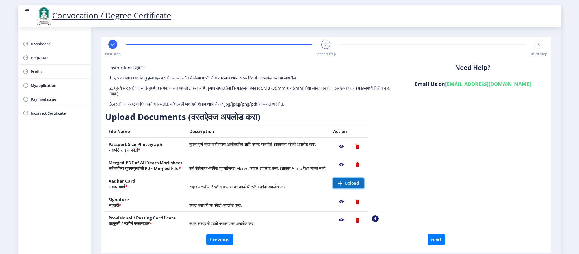
click at [359, 169] on span "Upload" at bounding box center [352, 183] width 14 height 6
click at [274, 169] on div "Previous next" at bounding box center [325, 239] width 433 height 11
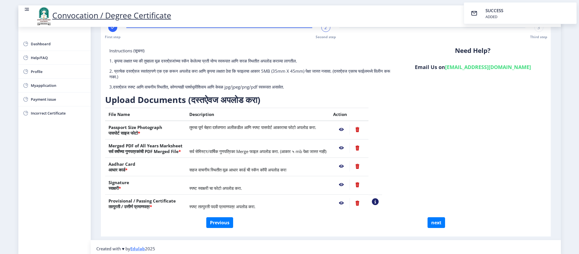
scroll to position [21, 0]
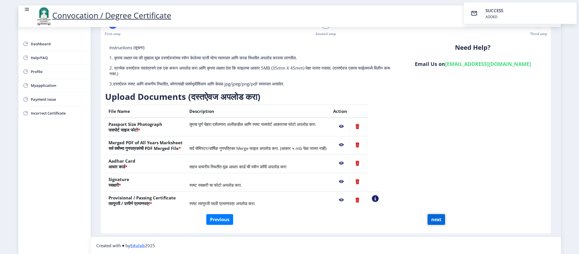
click at [386, 169] on button "next" at bounding box center [437, 219] width 18 height 11
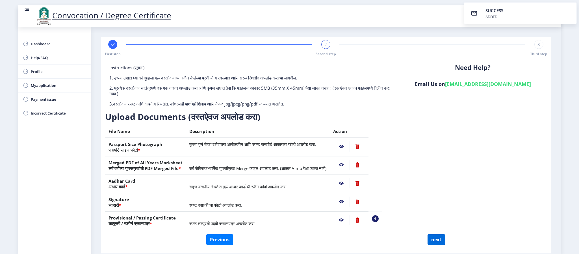
select select
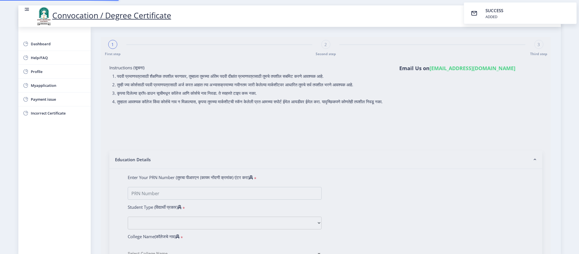
select select
type input "2007032500062464"
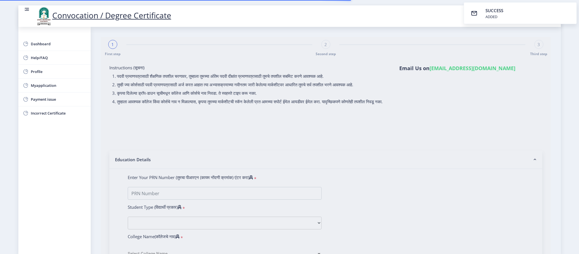
select select "Regular"
select select "2011"
select select "March"
select select "SECOND CLASS"
type input "20681"
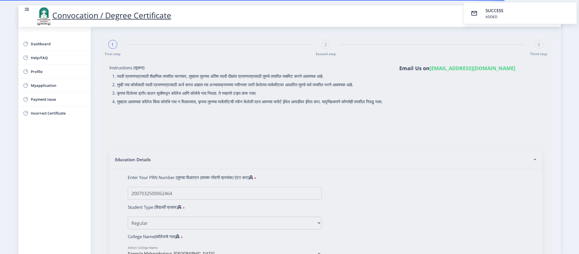
select select "Computer Science"
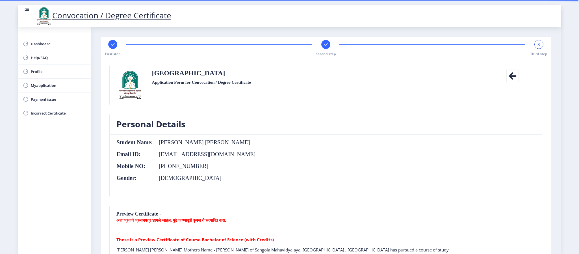
click at [386, 163] on nb-card-body "Student Name: [PERSON_NAME] [PERSON_NAME] Email ID: [EMAIL_ADDRESS][DOMAIN_NAME…" at bounding box center [326, 166] width 432 height 62
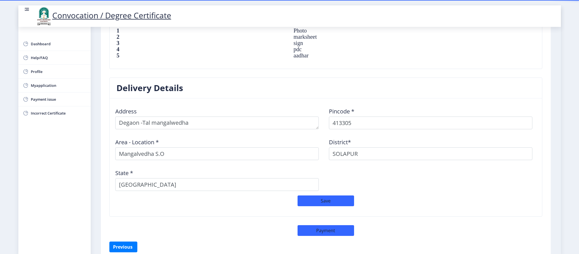
scroll to position [424, 0]
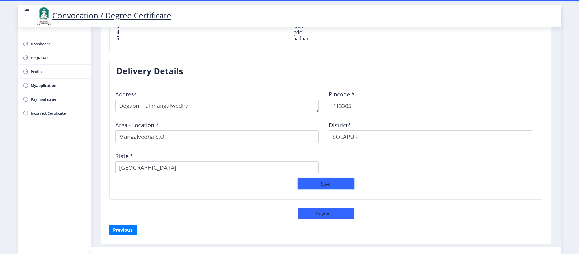
click at [326, 169] on button "Save" at bounding box center [326, 183] width 57 height 11
click at [386, 80] on nb-card-header "Delivery Details" at bounding box center [326, 71] width 432 height 21
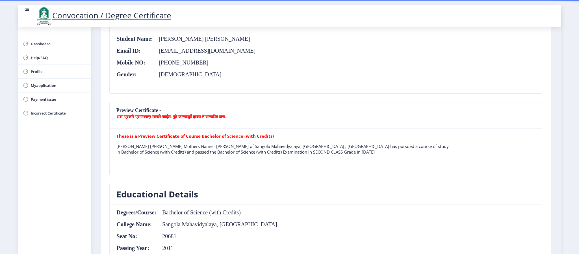
scroll to position [85, 0]
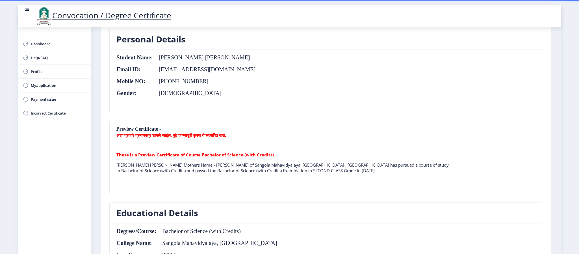
click at [179, 159] on tr "These is a Preview Certificate of Course Bachelor of Science (with Credits) [PE…" at bounding box center [283, 165] width 335 height 26
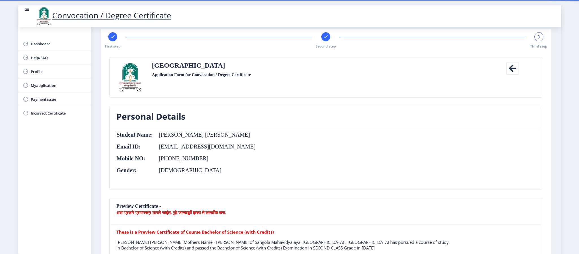
scroll to position [0, 0]
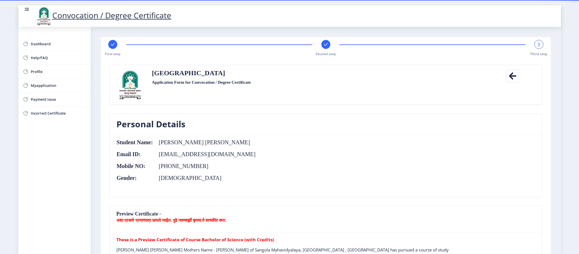
click at [386, 47] on span "3" at bounding box center [539, 45] width 3 height 6
click at [386, 115] on nb-card-header "Personal Details" at bounding box center [326, 124] width 432 height 21
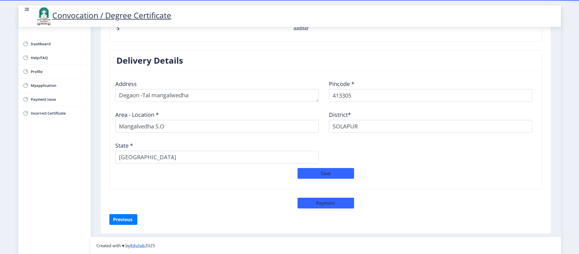
scroll to position [438, 0]
click at [325, 169] on button "Payment" at bounding box center [326, 203] width 57 height 11
select select "sealed"
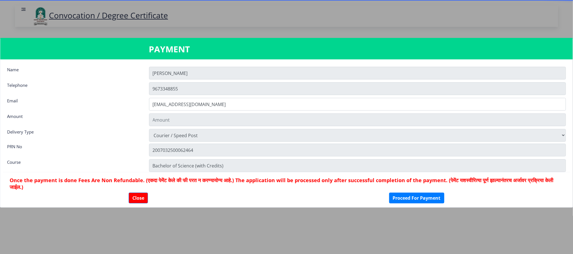
type input "1885"
click at [133, 169] on button "Close" at bounding box center [138, 198] width 19 height 11
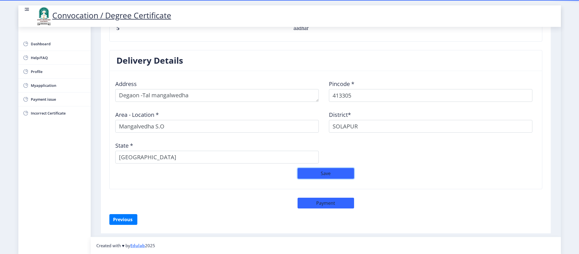
click at [316, 169] on button "Save" at bounding box center [326, 173] width 57 height 11
click at [42, 82] on span "Myapplication" at bounding box center [58, 85] width 55 height 7
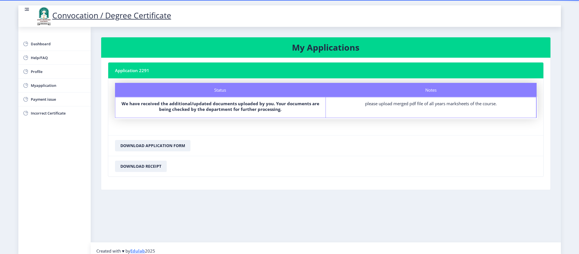
click at [386, 98] on div "Notes please upload merged pdf file of all years marksheets of the course." at bounding box center [431, 107] width 211 height 20
click at [151, 169] on button "Download Receipt" at bounding box center [141, 166] width 52 height 11
click at [144, 150] on button "Download Application Form" at bounding box center [152, 145] width 75 height 11
click at [386, 106] on div "please upload merged pdf file of all years marksheets of the course." at bounding box center [431, 104] width 200 height 6
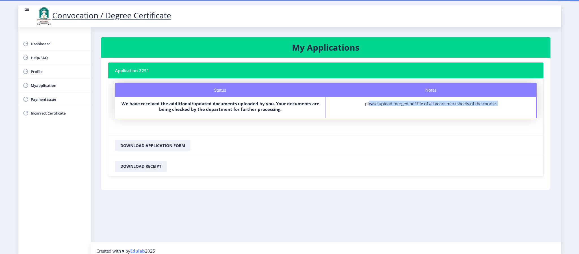
click at [386, 106] on div "please upload merged pdf file of all years marksheets of the course." at bounding box center [431, 104] width 200 height 6
click at [386, 104] on div "please upload merged pdf file of all years marksheets of the course." at bounding box center [431, 104] width 200 height 6
click at [377, 102] on div "please upload merged pdf file of all years marksheets of the course." at bounding box center [431, 104] width 200 height 6
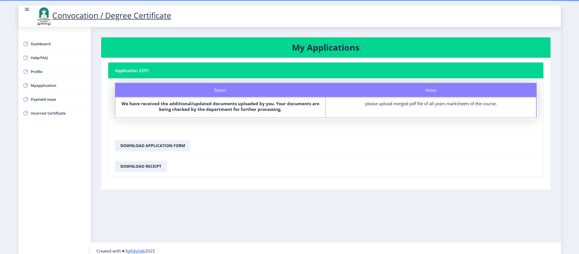
click at [386, 101] on div "please upload merged pdf file of all years marksheets of the course." at bounding box center [431, 104] width 200 height 6
click at [338, 66] on nb-card-header "Application 2291" at bounding box center [325, 70] width 435 height 16
click at [200, 71] on nb-card-header "Application 2291" at bounding box center [325, 70] width 435 height 16
click at [178, 47] on h3 "My Applications" at bounding box center [326, 47] width 436 height 11
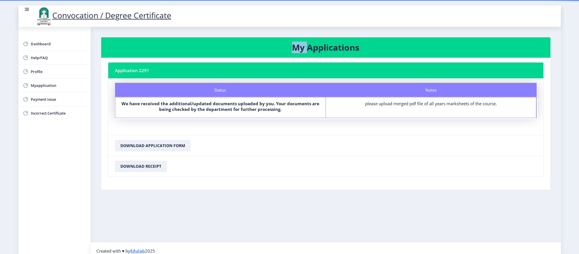
click at [178, 47] on h3 "My Applications" at bounding box center [326, 47] width 436 height 11
click at [340, 44] on h3 "My Applications" at bounding box center [326, 47] width 436 height 11
click at [386, 114] on div "Notes please upload merged pdf file of all years marksheets of the course." at bounding box center [431, 107] width 211 height 20
click at [44, 44] on span "Dashboard" at bounding box center [58, 43] width 55 height 7
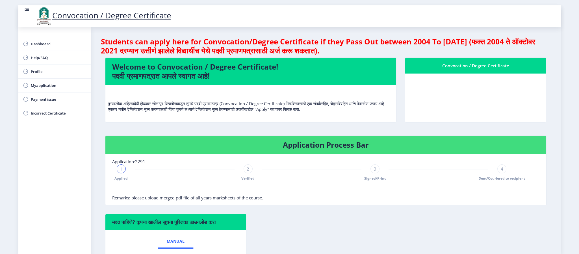
click at [386, 94] on nb-card-body at bounding box center [475, 97] width 141 height 49
click at [386, 116] on nb-layout-column "Students can apply here for Convocation/Degree Certificate if they Pass Out bet…" at bounding box center [326, 173] width 470 height 292
click at [386, 169] on div "4" at bounding box center [502, 168] width 9 height 9
click at [375, 169] on div "3 Signed/Print" at bounding box center [375, 172] width 9 height 16
click at [245, 169] on div "2" at bounding box center [248, 168] width 9 height 9
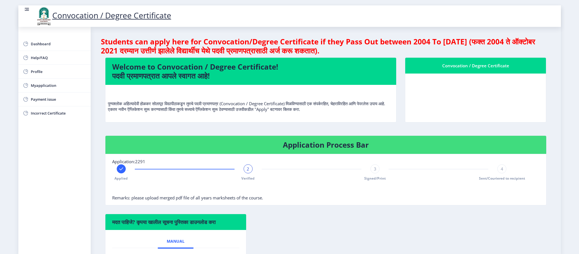
click at [248, 169] on div "2" at bounding box center [248, 168] width 9 height 9
click at [317, 108] on p "पुण्यश्लोक अहिल्यादेवी होळकर सोलापूर विद्यापीठाकडून तुमचे पदवी प्रमाणपत्र (Conv…" at bounding box center [251, 100] width 286 height 23
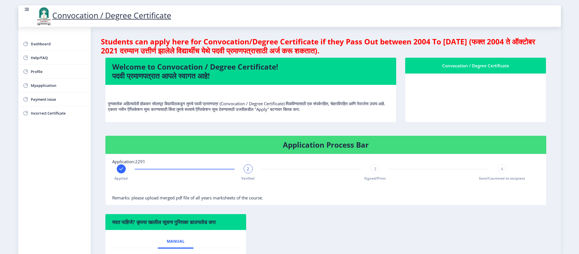
click at [298, 109] on p "पुण्यश्लोक अहिल्यादेवी होळकर सोलापूर विद्यापीठाकडून तुमचे पदवी प्रमाणपत्र (Conv…" at bounding box center [251, 100] width 286 height 23
click at [55, 88] on span "Myapplication" at bounding box center [58, 85] width 55 height 7
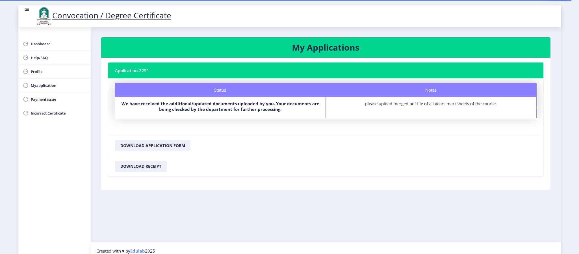
click at [386, 113] on div "Notes please upload merged pdf file of all years marksheets of the course." at bounding box center [431, 107] width 211 height 20
click at [386, 103] on div "please upload merged pdf file of all years marksheets of the course." at bounding box center [431, 104] width 200 height 6
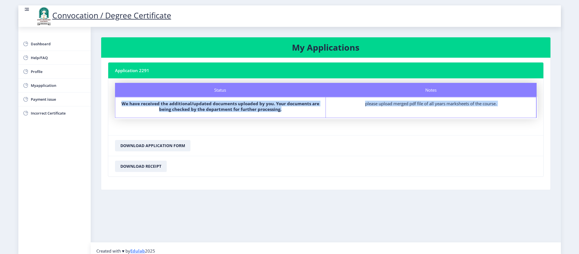
drag, startPoint x: 579, startPoint y: 137, endPoint x: 579, endPoint y: 82, distance: 55.7
click at [386, 82] on nb-layout "Convocation / Degree Certificate Dashboard Help/FAQ Profile Myapplication Payme…" at bounding box center [289, 127] width 579 height 254
click at [386, 106] on div "please upload merged pdf file of all years marksheets of the course." at bounding box center [431, 104] width 200 height 6
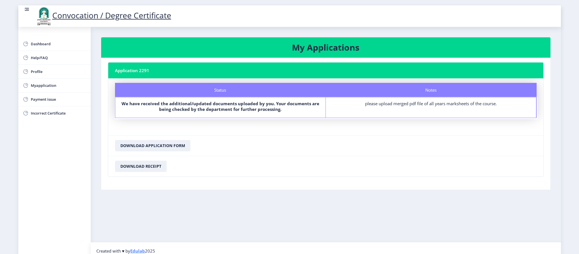
click at [386, 106] on div "please upload merged pdf file of all years marksheets of the course." at bounding box center [431, 104] width 200 height 6
click at [65, 86] on span "Myapplication" at bounding box center [58, 85] width 55 height 7
click at [55, 82] on span "Myapplication" at bounding box center [58, 85] width 55 height 7
click at [43, 69] on span "Profile" at bounding box center [58, 71] width 55 height 7
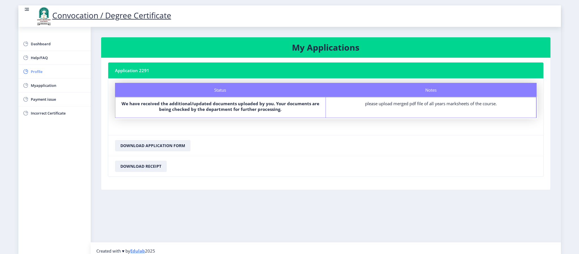
select select
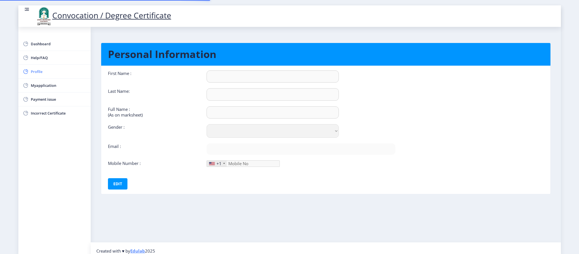
type input "[PERSON_NAME]"
type input "[PERSON_NAME] [PERSON_NAME]"
select select "[DEMOGRAPHIC_DATA]"
type input "[EMAIL_ADDRESS][DOMAIN_NAME]"
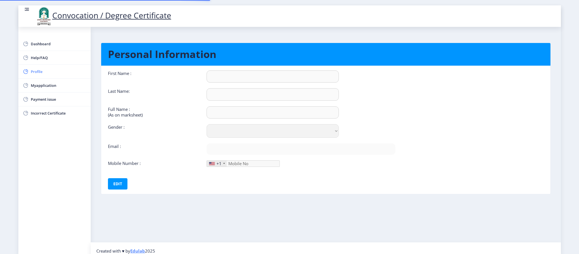
type input "9673348855"
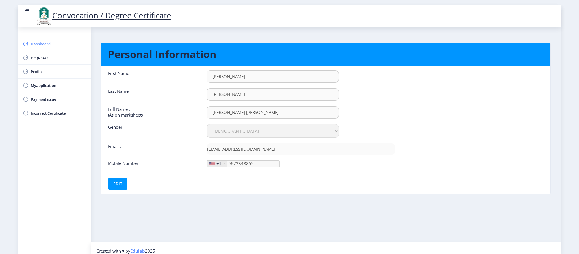
click at [45, 42] on span "Dashboard" at bounding box center [58, 43] width 55 height 7
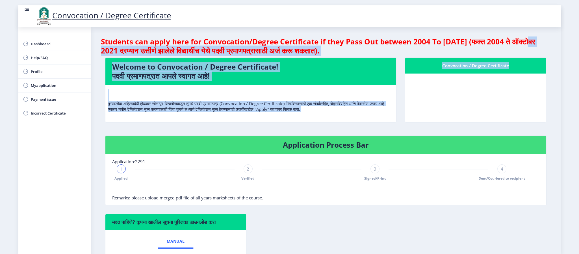
drag, startPoint x: 579, startPoint y: 36, endPoint x: 572, endPoint y: 122, distance: 85.4
click at [386, 122] on nb-layout "Convocation / Degree Certificate Dashboard Help/FAQ Profile Myapplication Payme…" at bounding box center [289, 127] width 579 height 254
click at [386, 92] on nb-card-body at bounding box center [475, 97] width 141 height 49
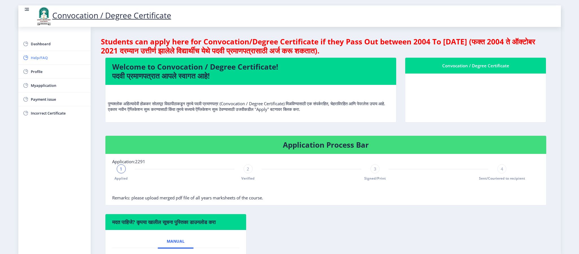
click at [40, 60] on span "Help/FAQ" at bounding box center [58, 57] width 55 height 7
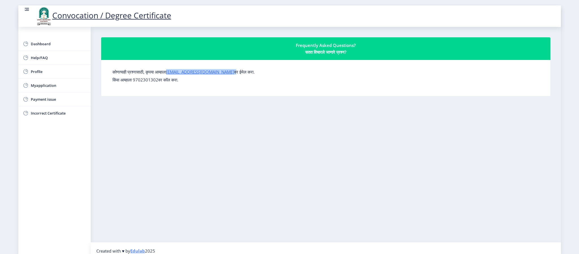
drag, startPoint x: 223, startPoint y: 74, endPoint x: 172, endPoint y: 72, distance: 51.5
click at [172, 72] on label "कोणत्याही प्रश्नासाठी, कृपया आम्हाला [EMAIL_ADDRESS][DOMAIN_NAME] वर ईमेल करा." at bounding box center [184, 72] width 142 height 6
copy label "[EMAIL_ADDRESS][DOMAIN_NAME]"
click at [218, 91] on div "कोणत्याही प्रश्नासाठी, कृपया आम्हाला [EMAIL_ADDRESS][DOMAIN_NAME] वर ईमेल करा. …" at bounding box center [326, 77] width 436 height 27
click at [211, 73] on link "[EMAIL_ADDRESS][DOMAIN_NAME]" at bounding box center [200, 72] width 68 height 6
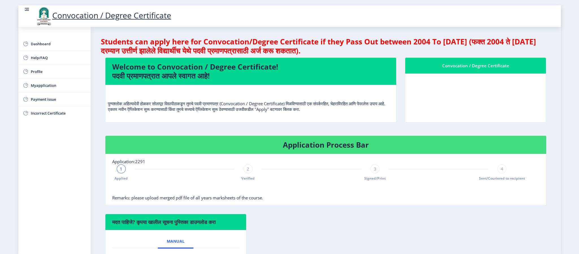
click at [454, 100] on nb-card-body at bounding box center [475, 97] width 141 height 49
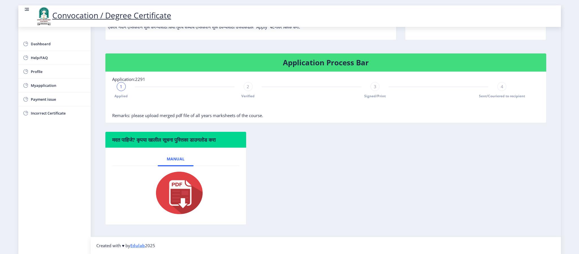
scroll to position [83, 0]
click at [181, 198] on img at bounding box center [176, 192] width 57 height 45
click at [55, 55] on span "Help/FAQ" at bounding box center [58, 57] width 55 height 7
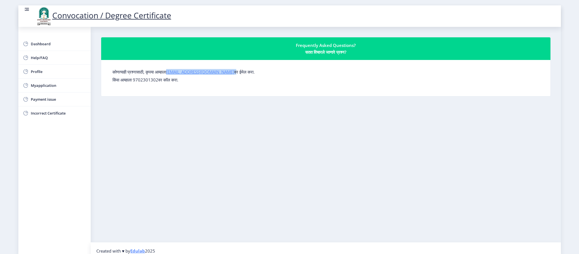
drag, startPoint x: 225, startPoint y: 72, endPoint x: 173, endPoint y: 73, distance: 51.5
click at [173, 73] on label "कोणत्याही प्रश्नासाठी, कृपया आम्हाला [EMAIL_ADDRESS][DOMAIN_NAME] वर ईमेल करा." at bounding box center [184, 72] width 142 height 6
copy label "[EMAIL_ADDRESS][DOMAIN_NAME]"
